Goal: Find specific page/section: Locate a particular part of the current website

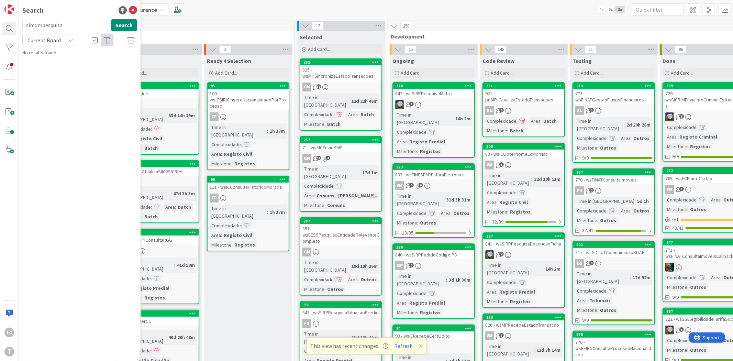
scroll to position [4588, 62]
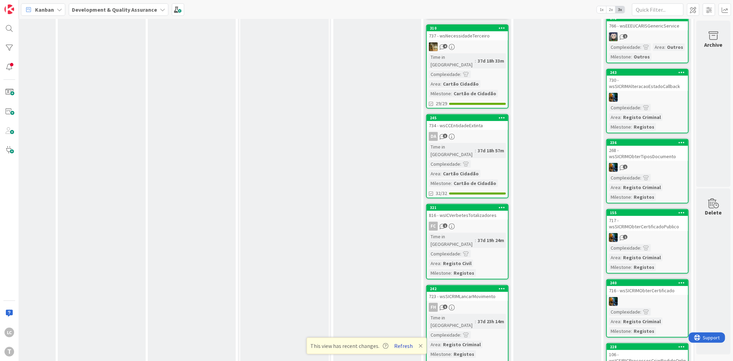
click at [402, 345] on button "Refresh" at bounding box center [403, 345] width 23 height 9
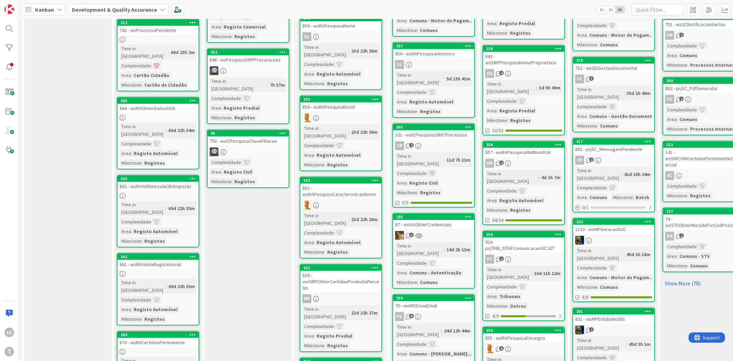
scroll to position [535, 0]
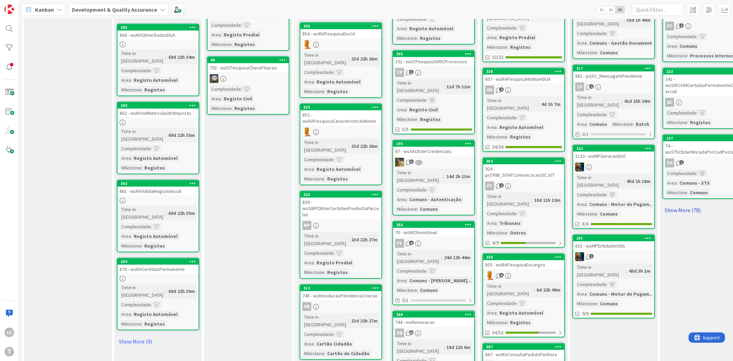
click at [690, 205] on link "Show More (78)" at bounding box center [704, 210] width 83 height 11
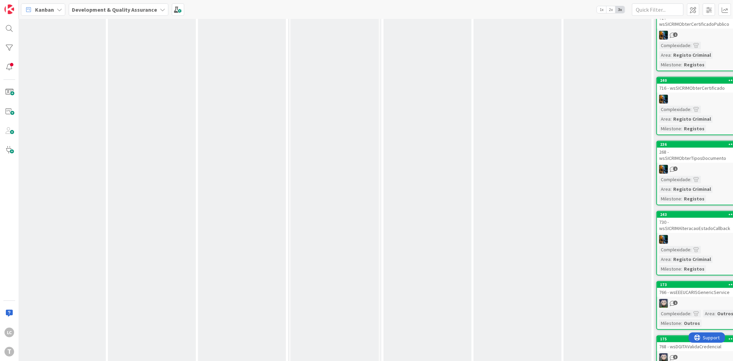
scroll to position [1121, 6]
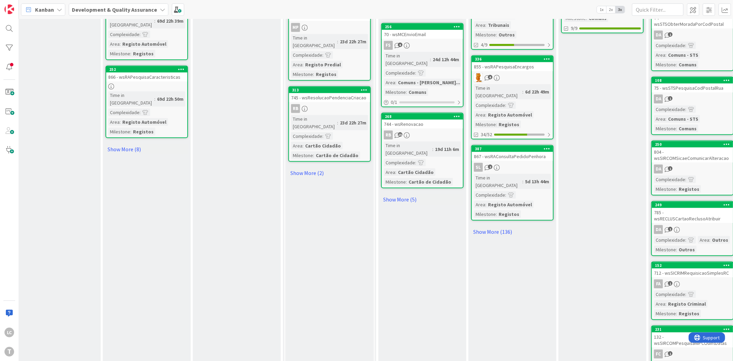
drag, startPoint x: 390, startPoint y: 221, endPoint x: 464, endPoint y: 244, distance: 77.3
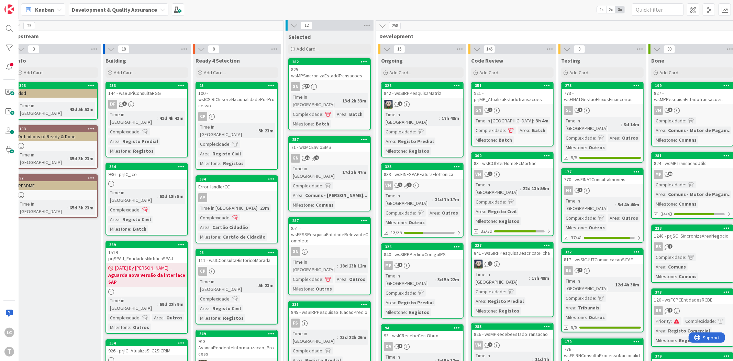
scroll to position [0, 11]
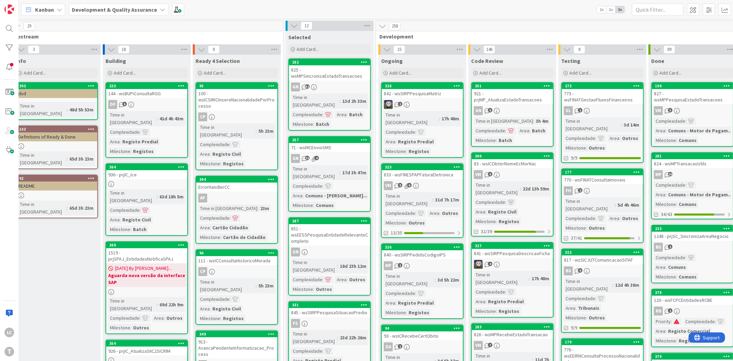
click at [620, 94] on div "773 - wsFINATGestaoFluxosFinanceiros" at bounding box center [602, 96] width 81 height 15
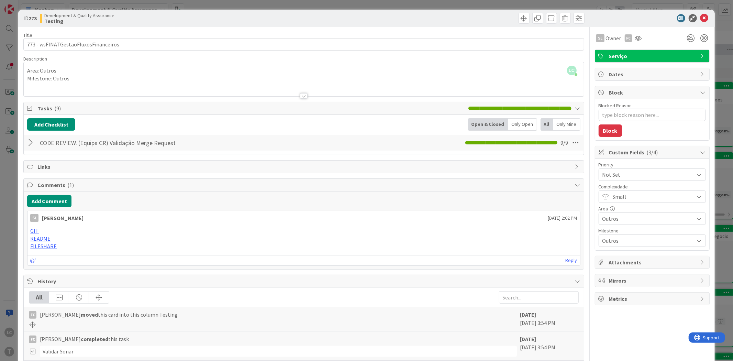
click at [7, 177] on div "ID 273 Development & Quality Assurance Testing Title 36 / 128 773 - wsFINATGest…" at bounding box center [366, 180] width 733 height 361
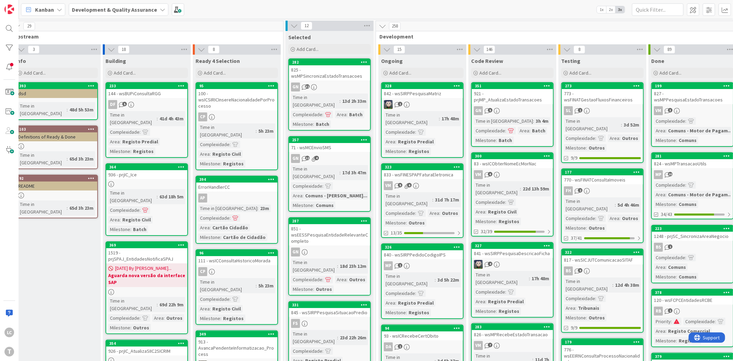
click at [613, 175] on div "770 - wsFINATConsultaImoveis" at bounding box center [602, 179] width 81 height 9
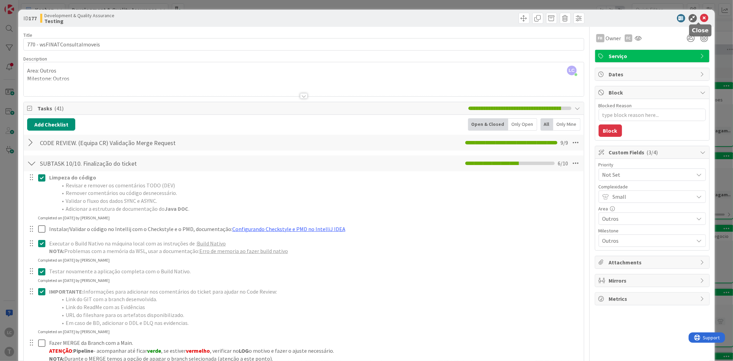
click at [701, 16] on icon at bounding box center [705, 18] width 8 height 8
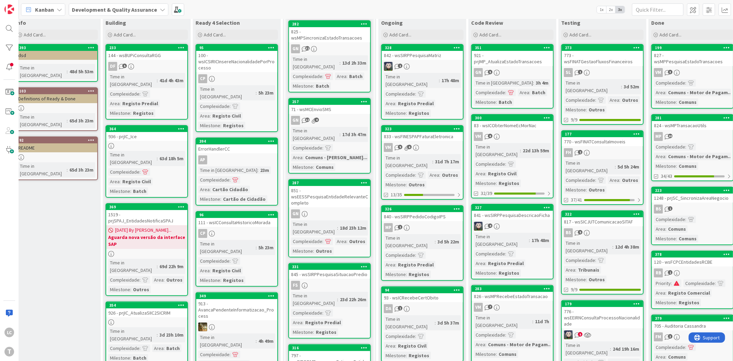
click at [612, 217] on div "817 - wsSICJUTComunicacaoSITAF" at bounding box center [602, 221] width 81 height 9
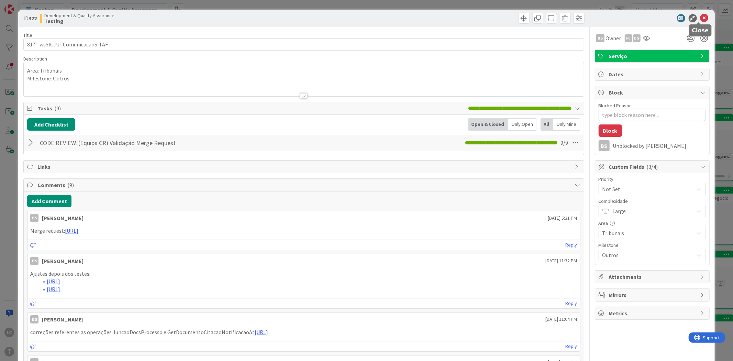
click at [701, 18] on icon at bounding box center [705, 18] width 8 height 8
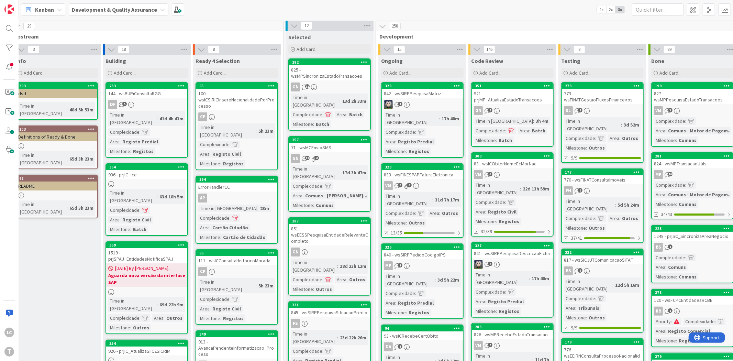
click at [616, 175] on div "770 - wsFINATConsultaImoveis" at bounding box center [602, 179] width 81 height 9
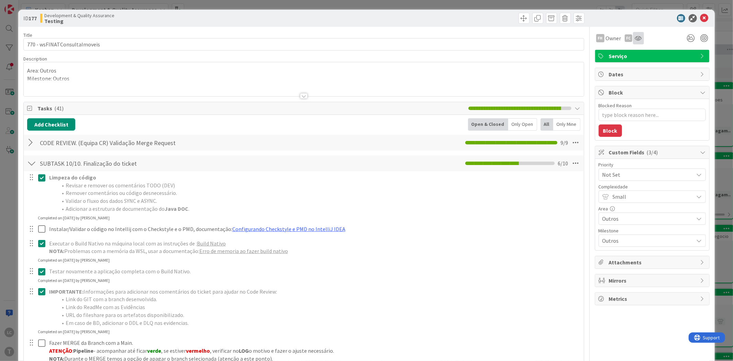
click at [636, 36] on div at bounding box center [638, 38] width 11 height 12
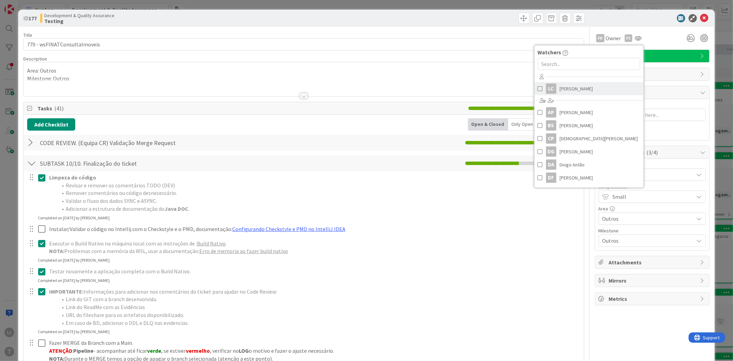
click at [538, 89] on span at bounding box center [540, 89] width 5 height 10
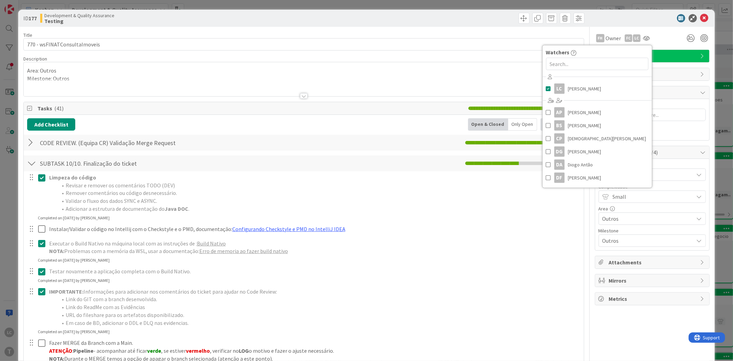
drag, startPoint x: 653, startPoint y: 37, endPoint x: 687, endPoint y: 23, distance: 35.9
click at [653, 36] on div "FH Owner FC LC Watchers LC [PERSON_NAME] [PERSON_NAME] [PERSON_NAME] [PERSON_NA…" at bounding box center [652, 38] width 115 height 12
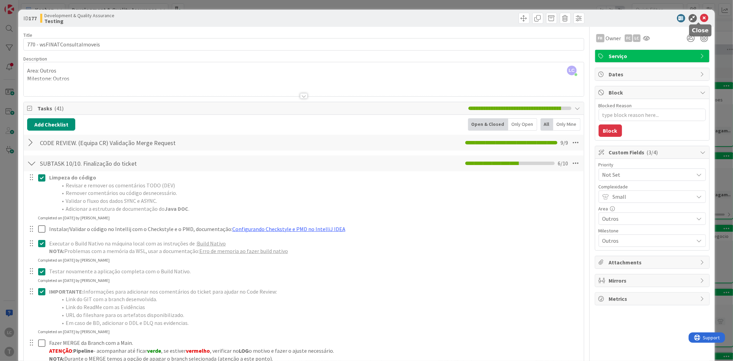
click at [701, 18] on icon at bounding box center [705, 18] width 8 height 8
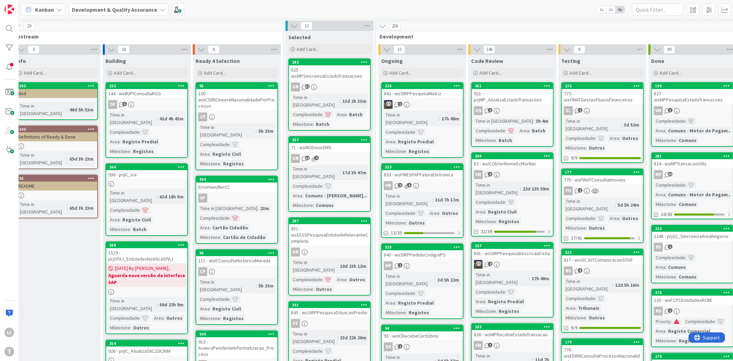
click at [607, 96] on div "773 - wsFINATGestaoFluxosFinanceiros" at bounding box center [602, 96] width 81 height 15
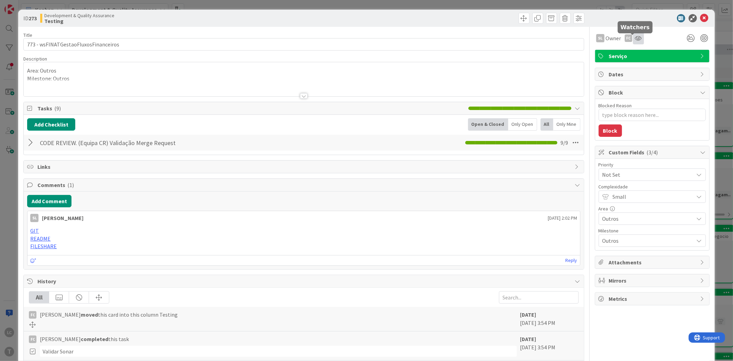
click at [635, 37] on icon at bounding box center [638, 38] width 7 height 6
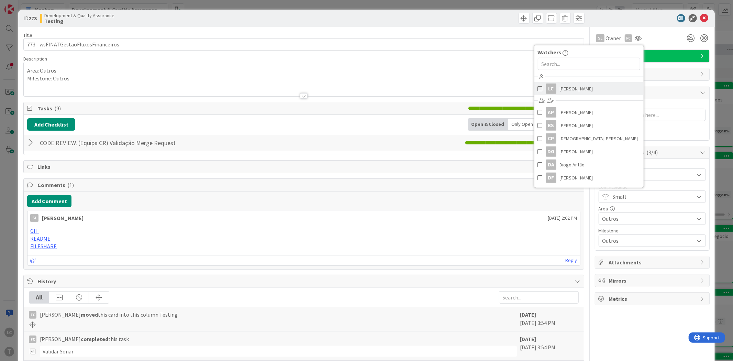
click at [538, 89] on span at bounding box center [540, 89] width 5 height 10
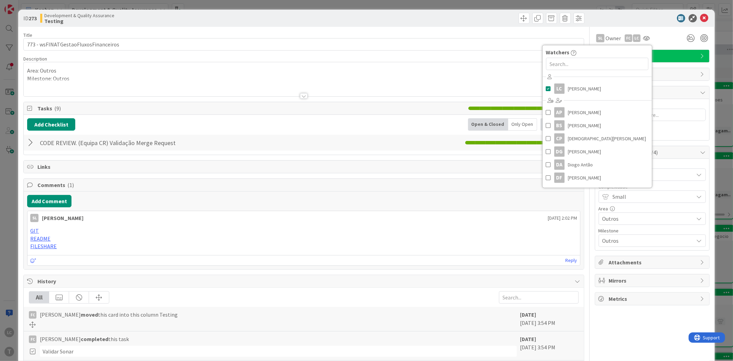
click at [666, 39] on div "SL Owner FC LC Watchers LC [PERSON_NAME] AP [PERSON_NAME] Filho [PERSON_NAME] […" at bounding box center [652, 38] width 115 height 12
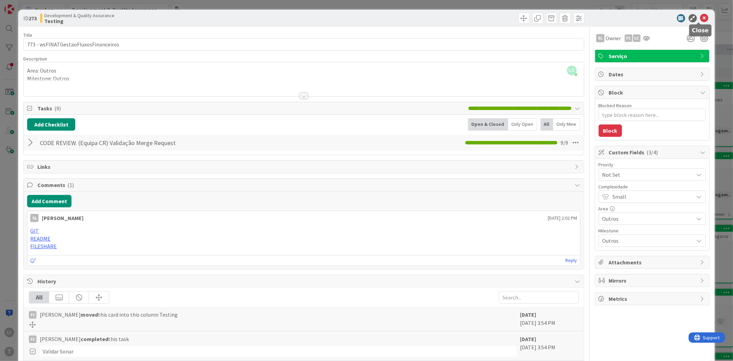
click at [702, 18] on icon at bounding box center [705, 18] width 8 height 8
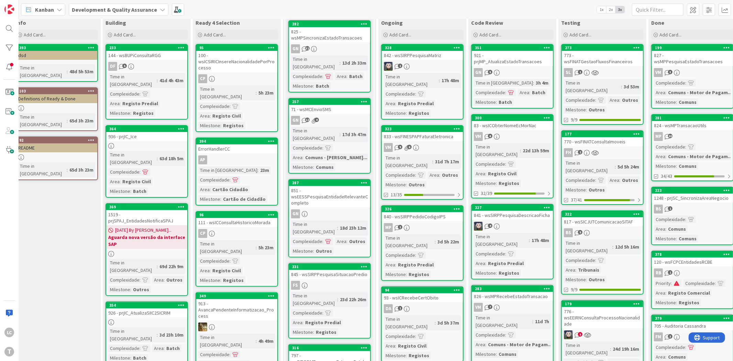
scroll to position [76, 11]
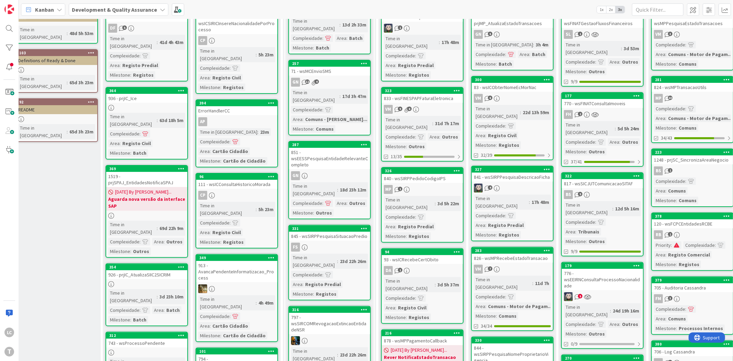
click at [621, 179] on div "817 - wsSICJUTComunicacaoSITAF" at bounding box center [602, 183] width 81 height 9
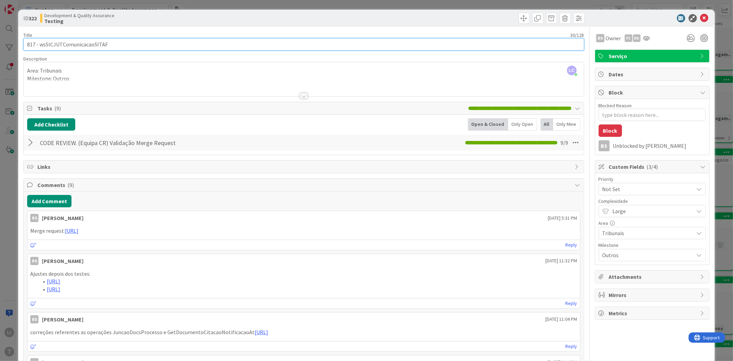
click at [93, 46] on input "817 - wsSICJUTComunicacaoSITAF" at bounding box center [303, 44] width 561 height 12
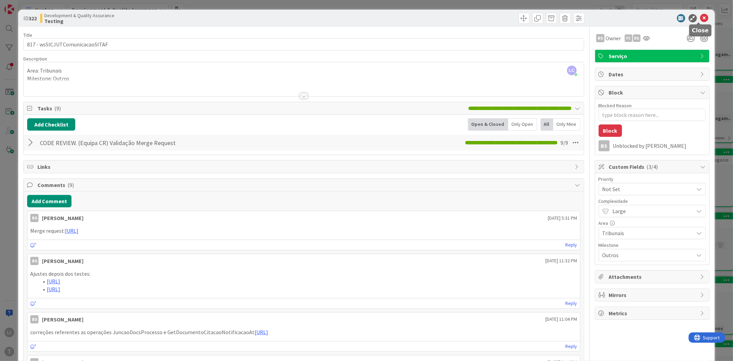
click at [701, 15] on icon at bounding box center [705, 18] width 8 height 8
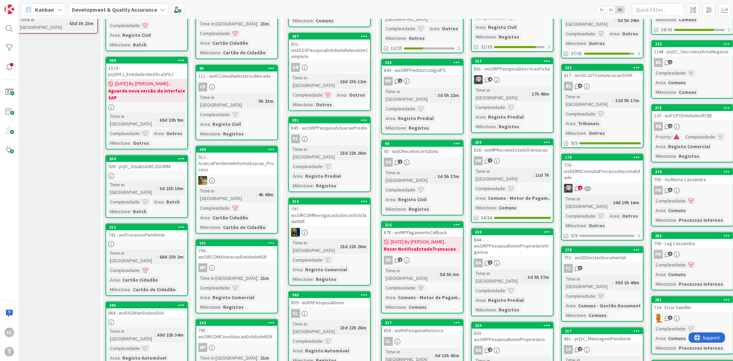
scroll to position [191, 11]
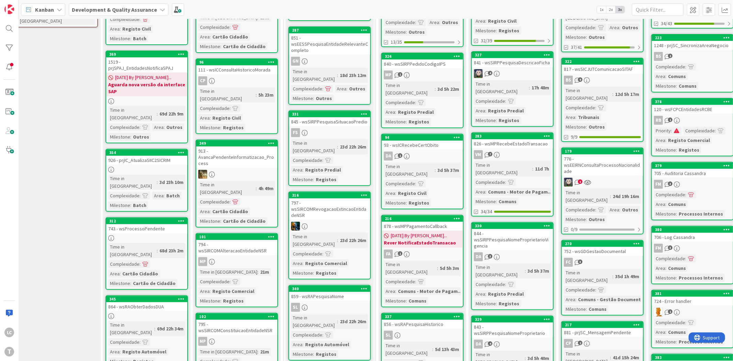
click at [611, 154] on div "776 - wsEEIRNConsultaProcessoNacionalidade" at bounding box center [602, 164] width 81 height 21
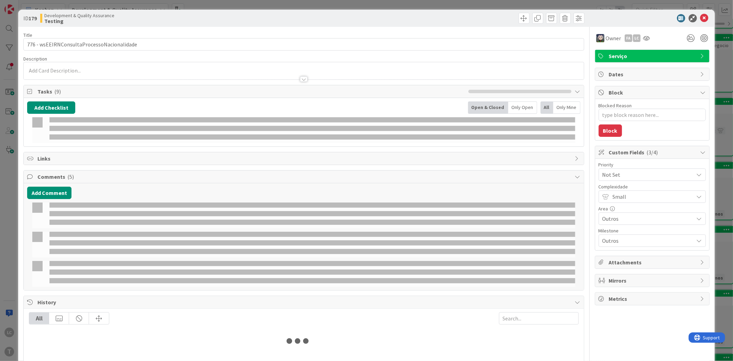
type textarea "x"
select select "java"
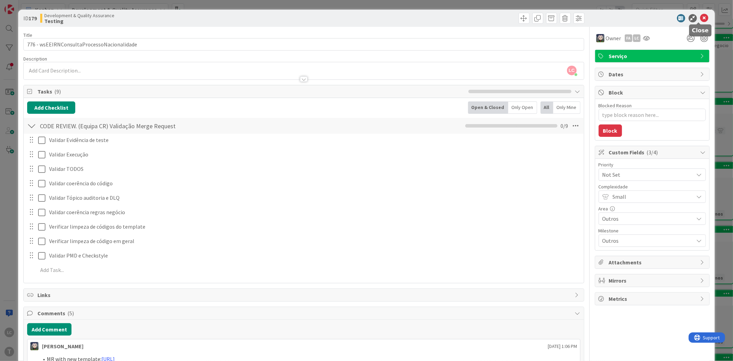
click at [701, 18] on icon at bounding box center [705, 18] width 8 height 8
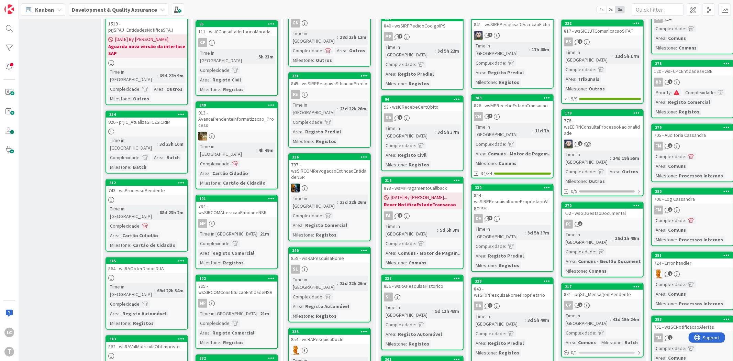
click at [608, 209] on div "752 - wsGDGestaoDocumental" at bounding box center [602, 213] width 81 height 9
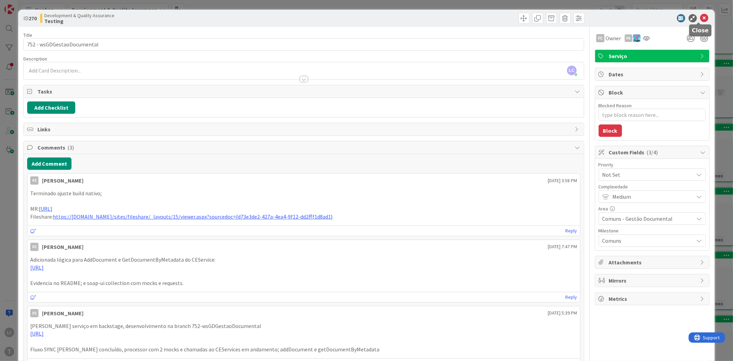
click at [701, 20] on icon at bounding box center [705, 18] width 8 height 8
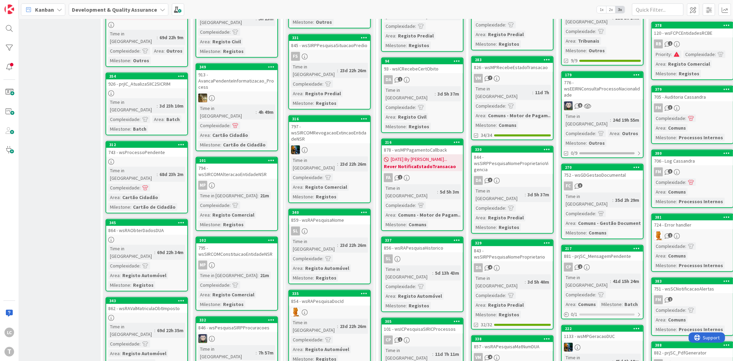
click at [614, 252] on div "881 - prjSC_MensagemPendente" at bounding box center [602, 256] width 81 height 9
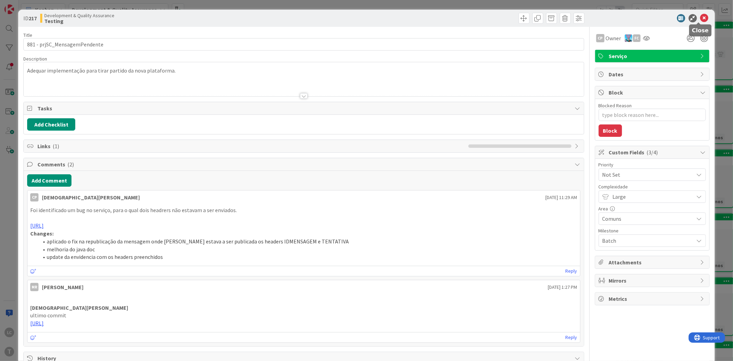
click at [702, 19] on icon at bounding box center [705, 18] width 8 height 8
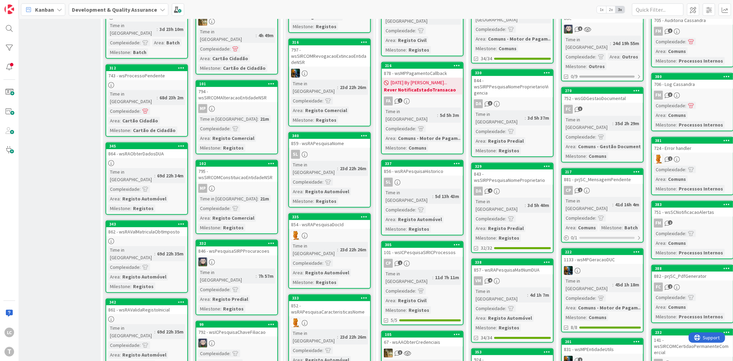
click at [595, 255] on div "1133 - wsMPGeracaoDUC" at bounding box center [602, 259] width 81 height 9
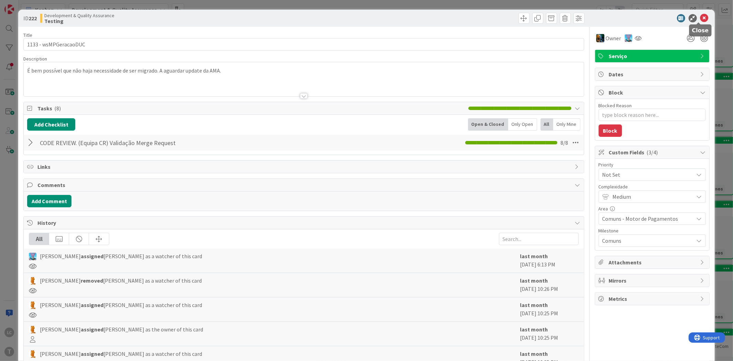
click at [701, 18] on icon at bounding box center [705, 18] width 8 height 8
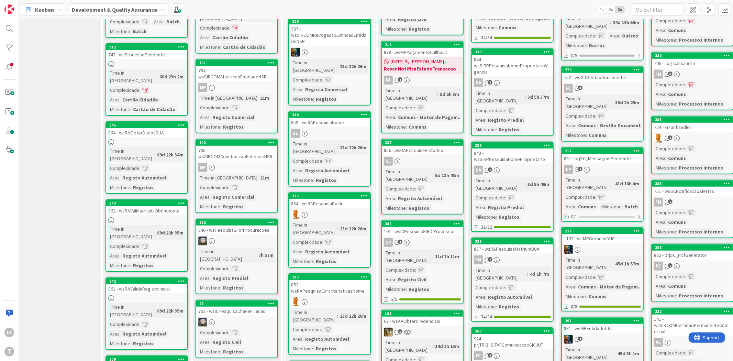
scroll to position [420, 11]
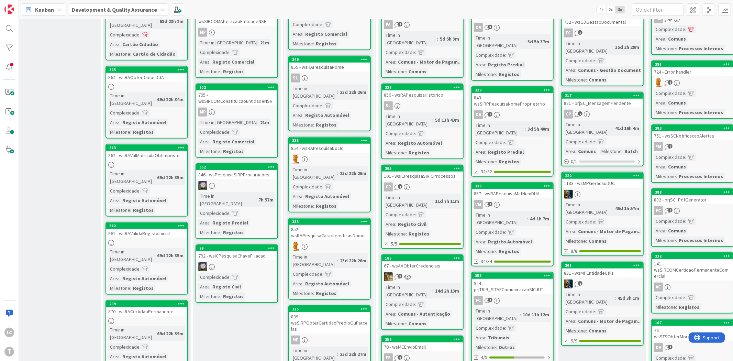
click at [599, 279] on div "1" at bounding box center [602, 283] width 81 height 9
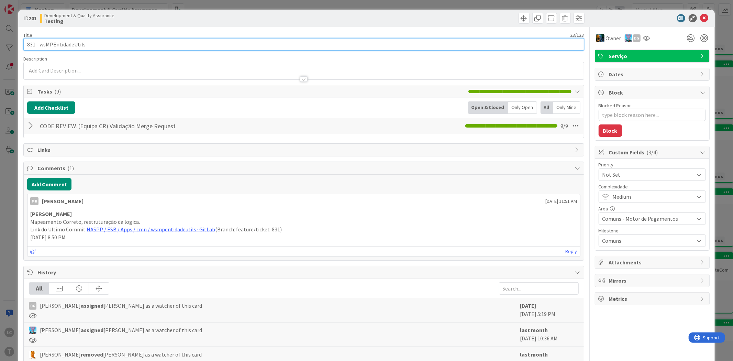
click at [54, 46] on input "831 - wsMPEntidadeUtils" at bounding box center [303, 44] width 561 height 12
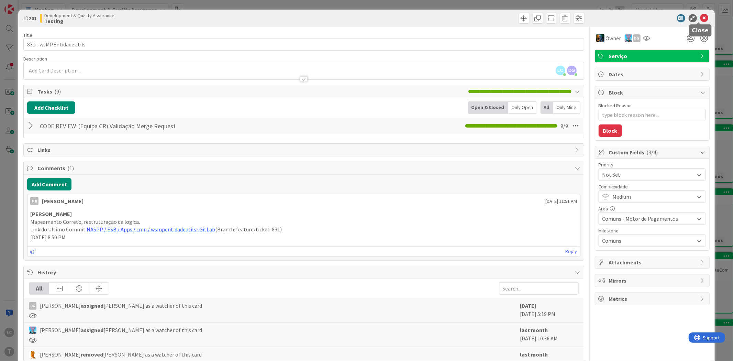
click at [702, 17] on icon at bounding box center [705, 18] width 8 height 8
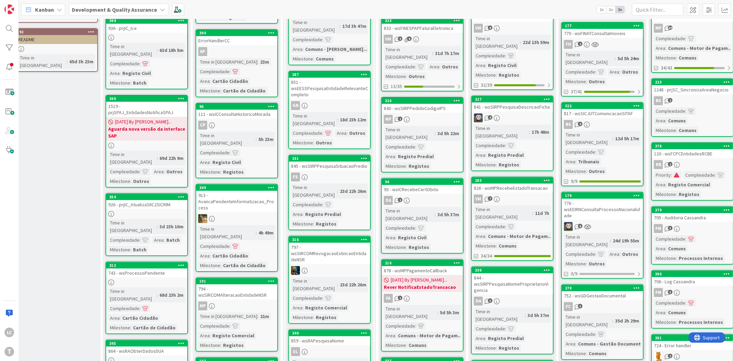
scroll to position [0, 11]
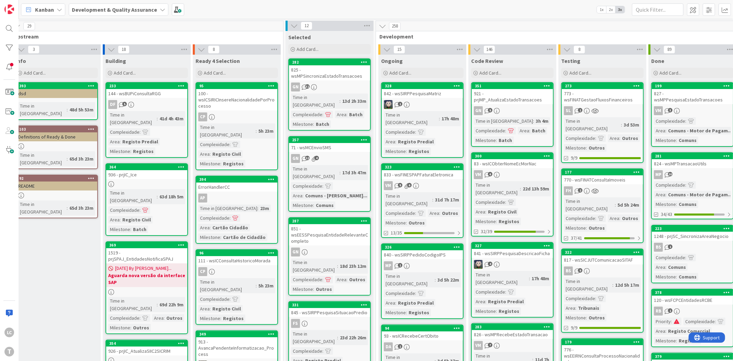
click at [615, 94] on div "773 - wsFINATGestaoFluxosFinanceiros" at bounding box center [602, 96] width 81 height 15
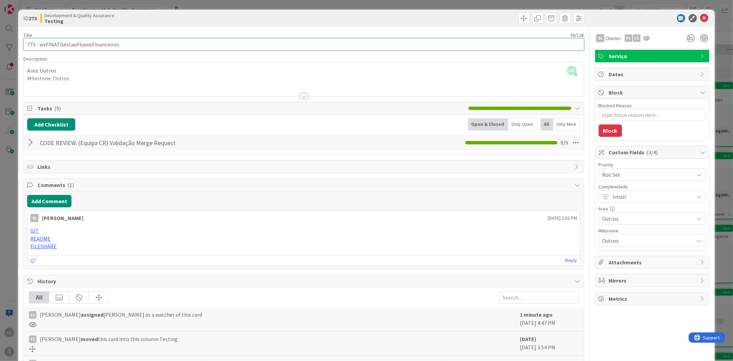
click at [98, 43] on input "773 - wsFINATGestaoFluxosFinanceiros" at bounding box center [303, 44] width 561 height 12
click at [83, 45] on input "773 - wsFINATGestaoFluxosFinanceiros" at bounding box center [303, 44] width 561 height 12
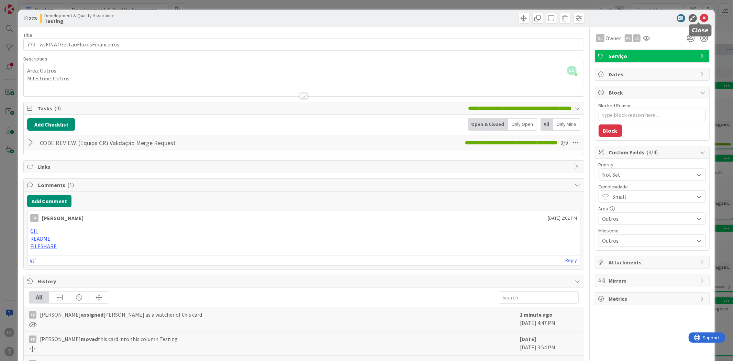
click at [701, 19] on icon at bounding box center [705, 18] width 8 height 8
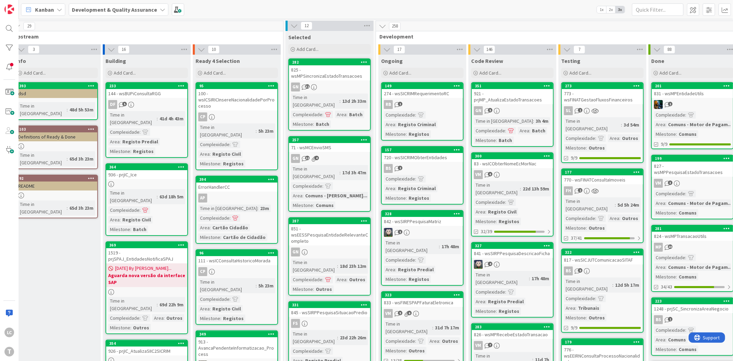
click at [626, 186] on div "FH 2" at bounding box center [602, 190] width 81 height 9
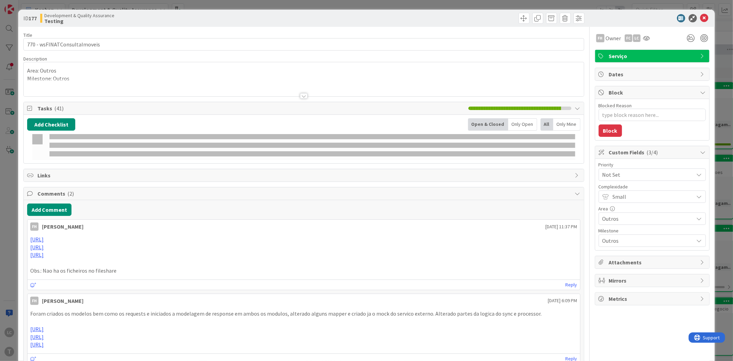
type textarea "x"
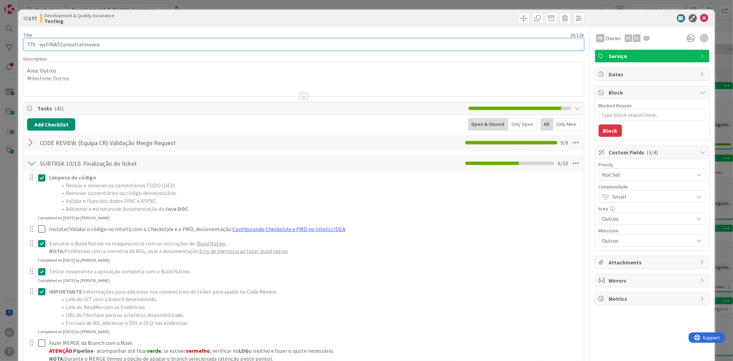
click at [91, 43] on input "770 - wsFINATConsultaImoveis" at bounding box center [303, 44] width 561 height 12
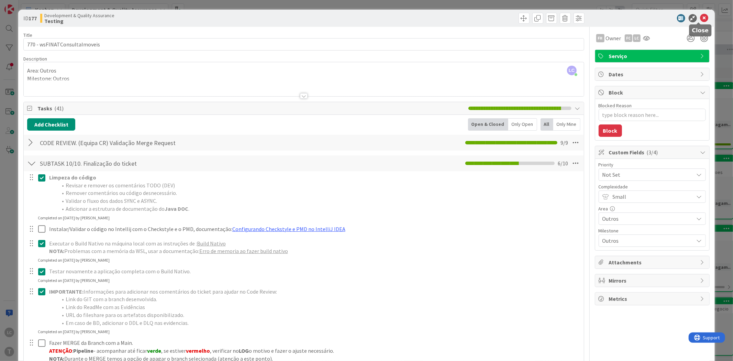
click at [701, 18] on icon at bounding box center [705, 18] width 8 height 8
